Goal: Information Seeking & Learning: Understand process/instructions

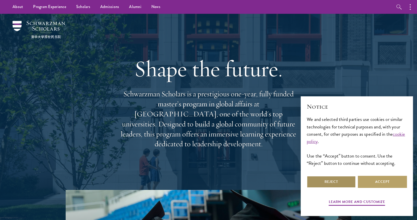
click at [325, 182] on button "Reject" at bounding box center [331, 182] width 49 height 12
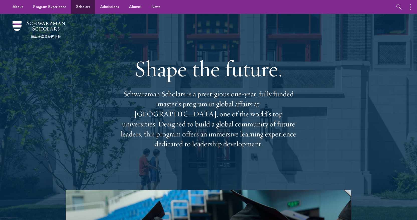
click at [81, 8] on link "Scholars" at bounding box center [83, 7] width 24 height 14
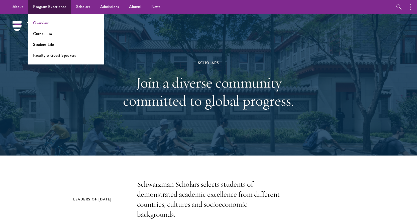
click at [41, 23] on link "Overview" at bounding box center [41, 23] width 16 height 6
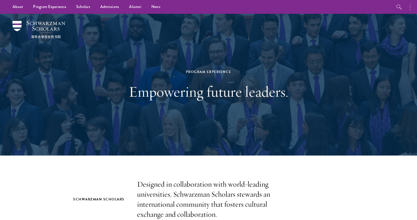
click at [407, 10] on button "button" at bounding box center [411, 7] width 11 height 14
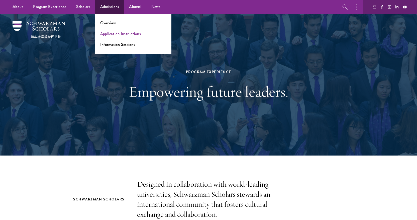
click at [112, 35] on link "Application Instructions" at bounding box center [120, 34] width 41 height 6
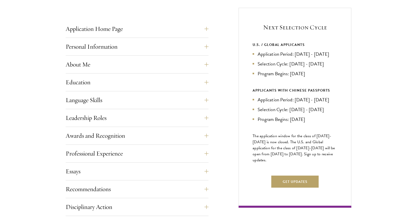
scroll to position [196, 0]
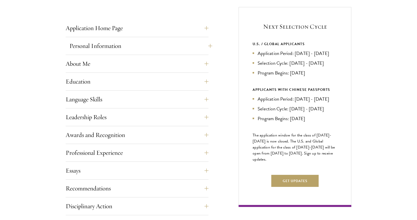
click at [129, 43] on button "Personal Information" at bounding box center [140, 46] width 143 height 12
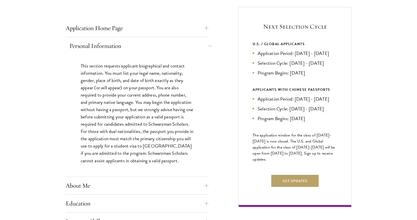
click at [147, 46] on button "Personal Information" at bounding box center [140, 46] width 143 height 12
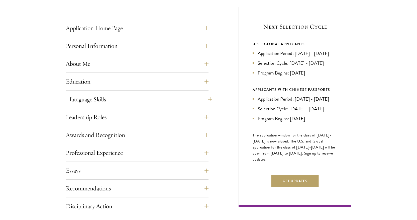
click at [132, 104] on button "Language Skills" at bounding box center [140, 99] width 143 height 12
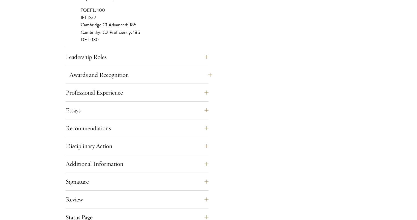
scroll to position [503, 0]
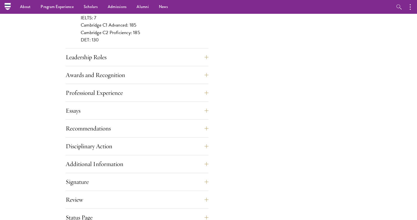
click at [124, 56] on button "Leadership Roles" at bounding box center [140, 57] width 143 height 12
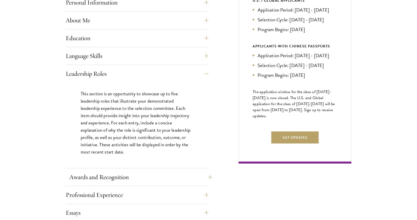
scroll to position [240, 0]
